Goal: Task Accomplishment & Management: Manage account settings

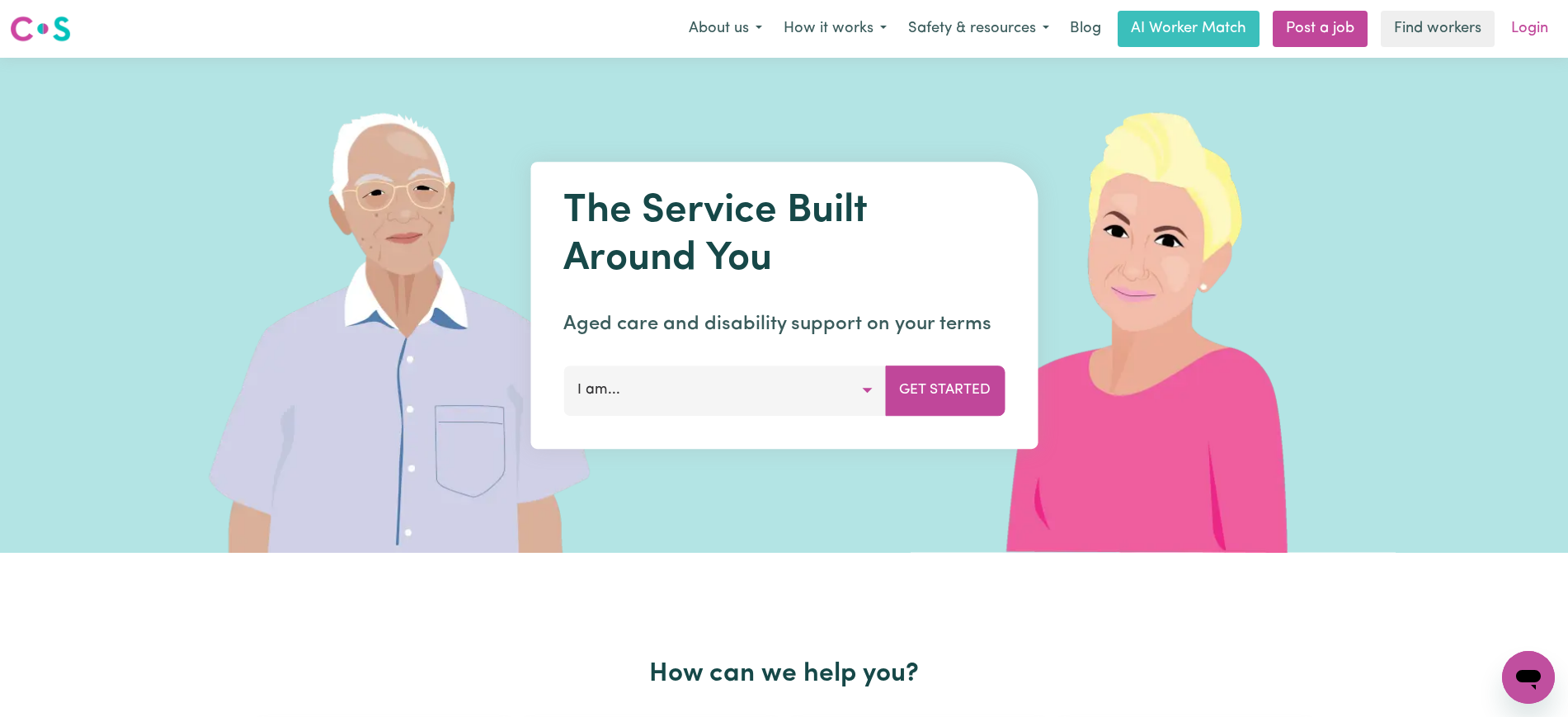
click at [1530, 20] on link "Login" at bounding box center [1529, 29] width 57 height 36
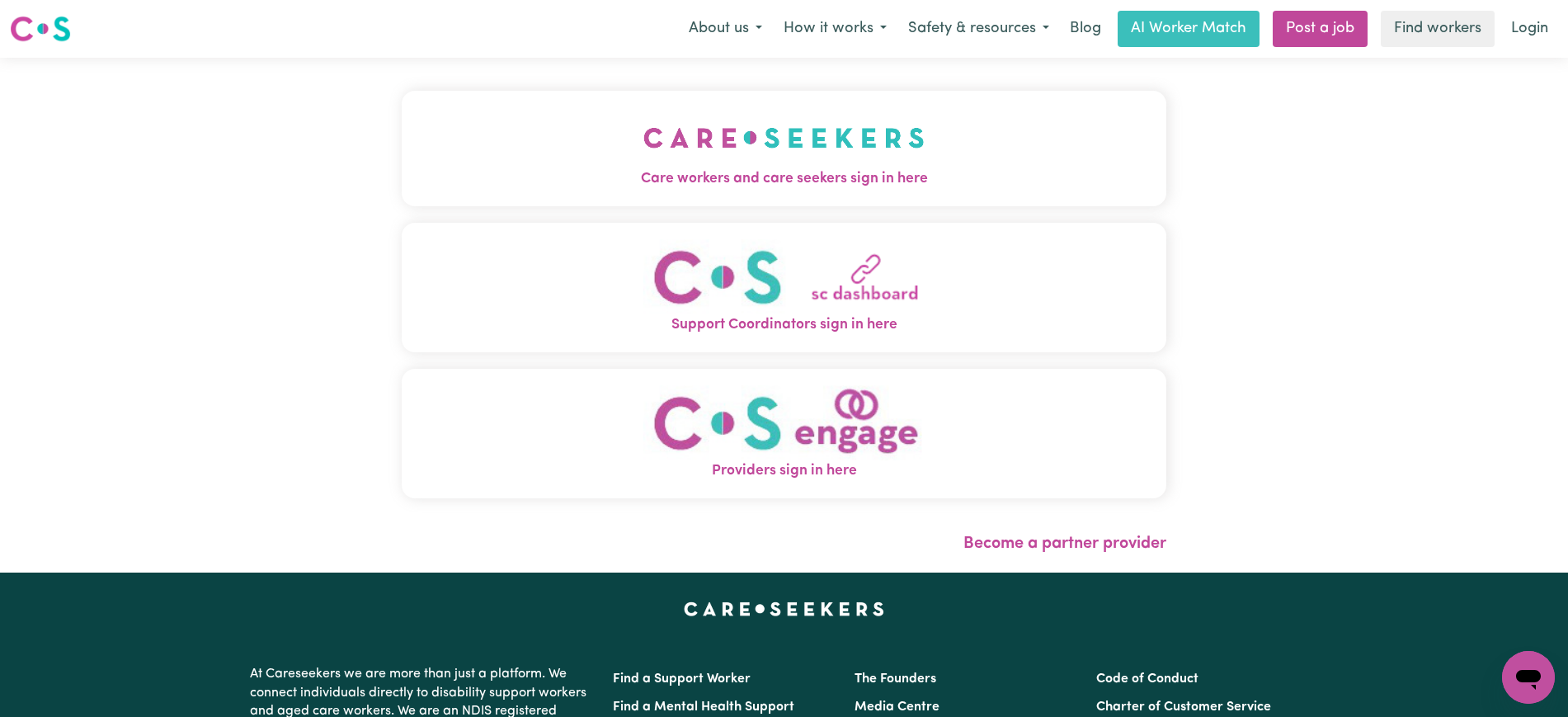
click at [875, 169] on span "Care workers and care seekers sign in here" at bounding box center [784, 179] width 765 height 21
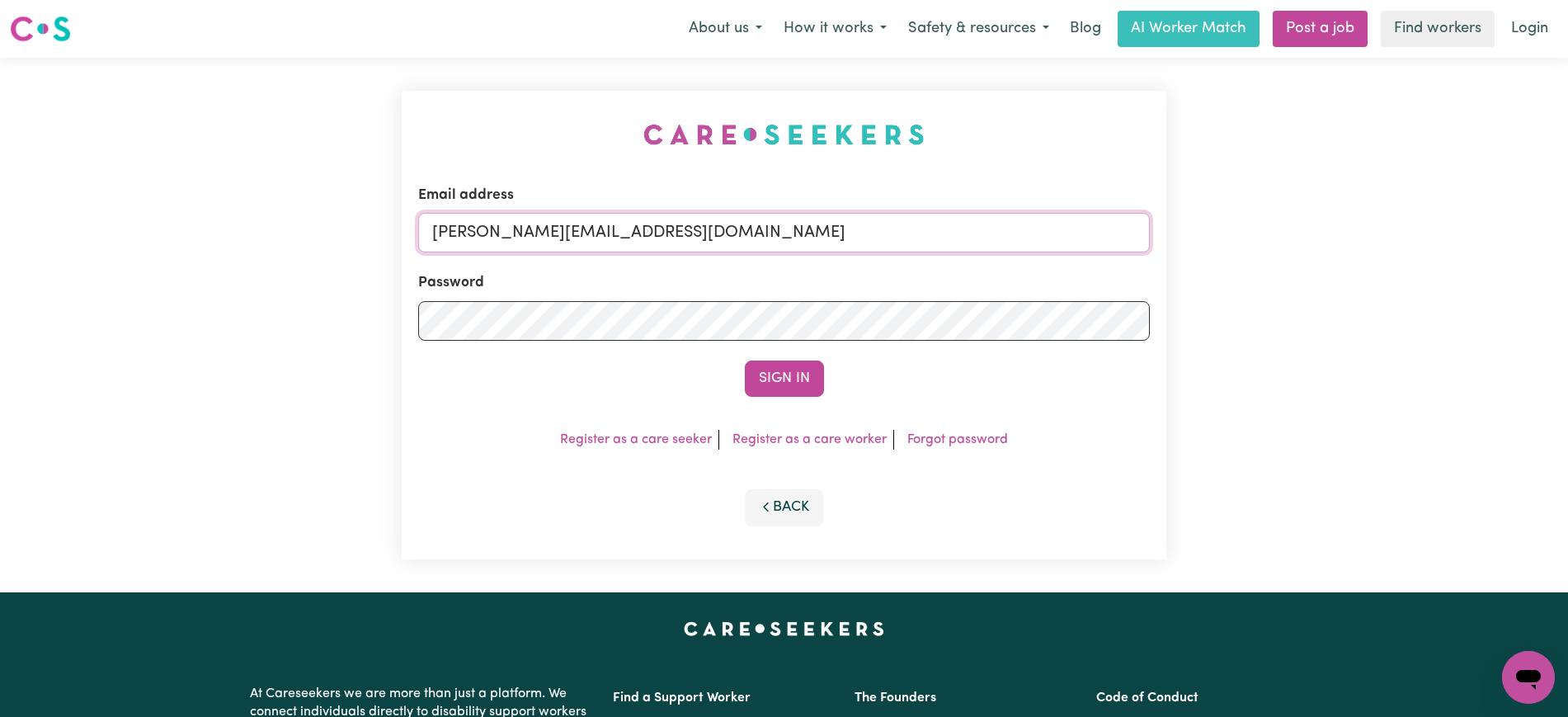
click at [751, 232] on input "yvonne@careseekers.com.au" at bounding box center [784, 233] width 732 height 40
drag, startPoint x: 533, startPoint y: 242, endPoint x: 1503, endPoint y: 242, distance: 970.0
click at [1503, 242] on div "Email address SUPERUSER~1047182563@qq.com Password Sign In Register as a care s…" at bounding box center [784, 325] width 1568 height 535
type input "SUPERUSER~ErciliaLorcaBozaYS@careseekers.com.au"
click at [744, 361] on button "Sign In" at bounding box center [784, 378] width 79 height 36
